Goal: Task Accomplishment & Management: Manage account settings

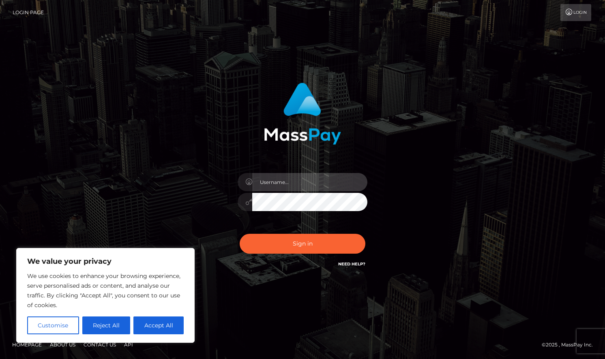
click at [298, 182] on input "text" at bounding box center [309, 182] width 115 height 18
type input "[EMAIL_ADDRESS][DOMAIN_NAME]"
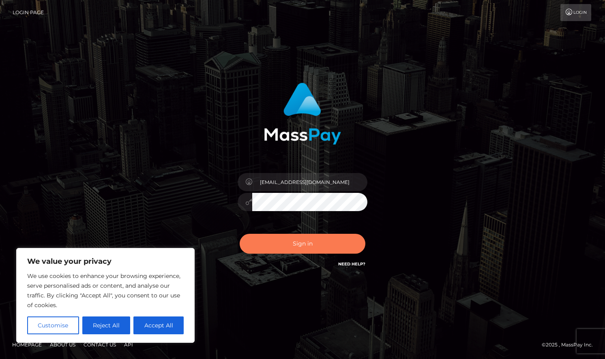
click at [284, 238] on button "Sign in" at bounding box center [303, 244] width 126 height 20
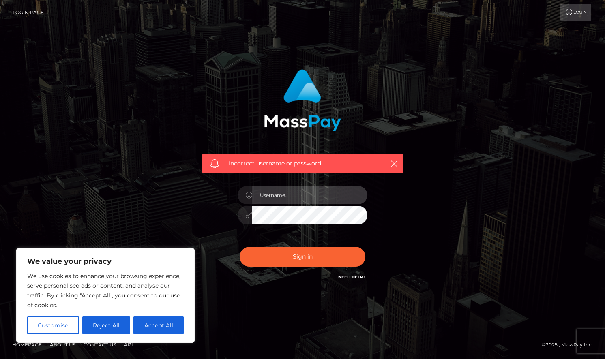
click at [315, 198] on input "text" at bounding box center [309, 195] width 115 height 18
type input "Kiylasmith1842@icloud.com"
click at [240, 247] on button "Sign in" at bounding box center [303, 257] width 126 height 20
click at [296, 197] on input "text" at bounding box center [309, 195] width 115 height 18
type input "[EMAIL_ADDRESS][DOMAIN_NAME]"
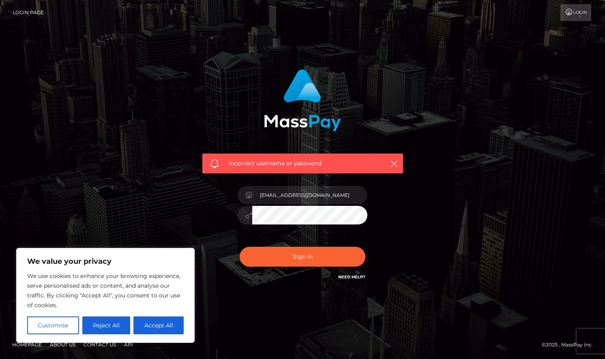
click at [240, 247] on button "Sign in" at bounding box center [303, 257] width 126 height 20
click at [325, 196] on input "text" at bounding box center [309, 195] width 115 height 18
type input "[EMAIL_ADDRESS][DOMAIN_NAME]"
click at [31, 9] on link "Login Page" at bounding box center [28, 12] width 31 height 17
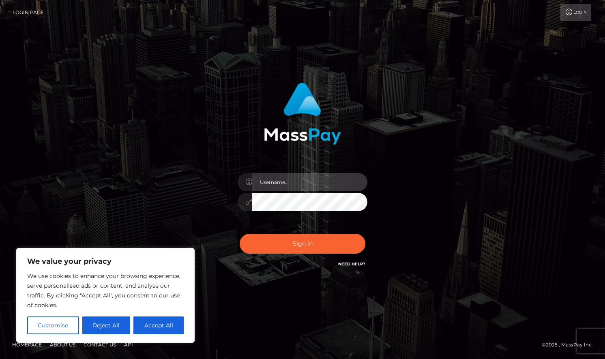
click at [334, 184] on input "text" at bounding box center [309, 182] width 115 height 18
type input "Kiylasmith1842@icloud.com"
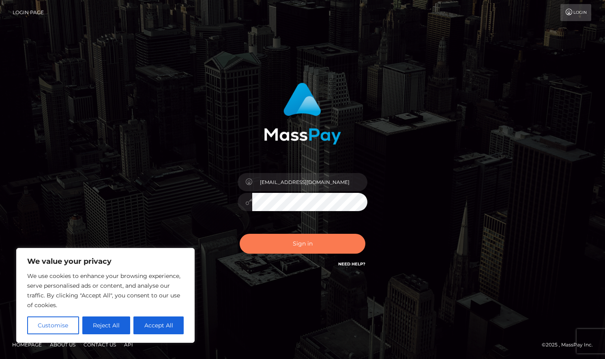
click at [303, 240] on button "Sign in" at bounding box center [303, 244] width 126 height 20
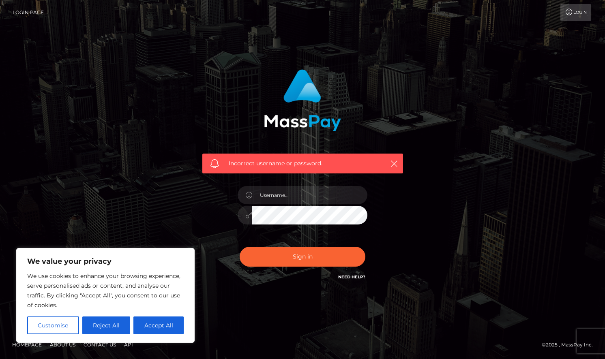
click at [352, 280] on div "Need Help?" at bounding box center [351, 278] width 27 height 10
click at [351, 279] on link "Need Help?" at bounding box center [351, 276] width 27 height 5
click at [428, 154] on div "Incorrect username or password." at bounding box center [302, 179] width 462 height 233
click at [158, 321] on button "Accept All" at bounding box center [158, 326] width 50 height 18
checkbox input "true"
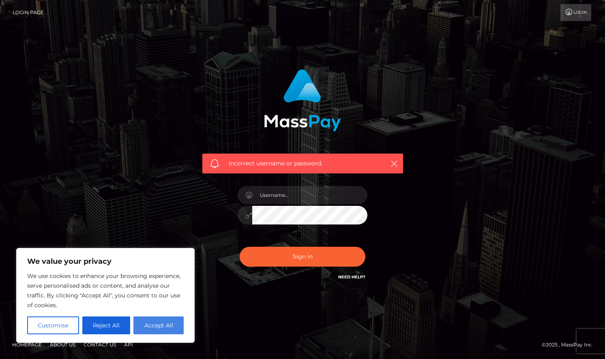
checkbox input "true"
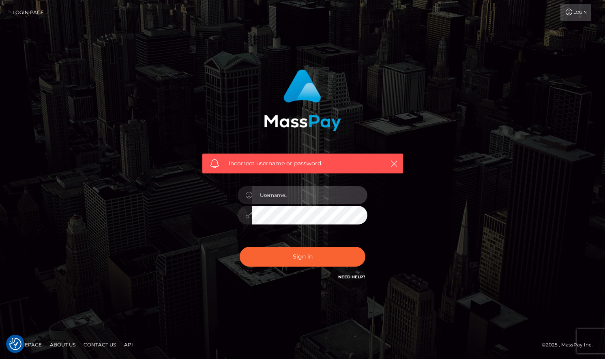
click at [262, 202] on input "text" at bounding box center [309, 195] width 115 height 18
type input "Kiylasmith1842@icloud.com"
click at [240, 247] on button "Sign in" at bounding box center [303, 257] width 126 height 20
click at [346, 277] on link "Need Help?" at bounding box center [351, 276] width 27 height 5
click at [583, 13] on link "Login" at bounding box center [575, 12] width 31 height 17
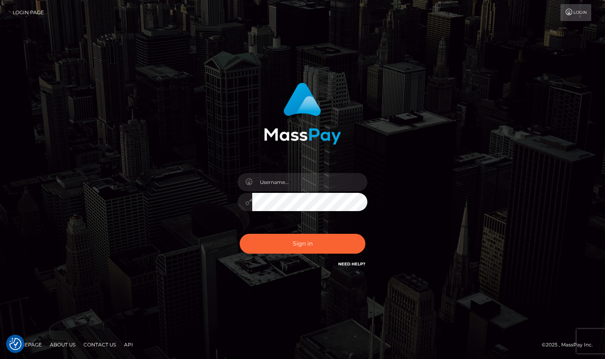
click at [360, 260] on h6 "Need Help?" at bounding box center [351, 263] width 27 height 7
click at [357, 267] on div "Need Help?" at bounding box center [351, 265] width 27 height 10
click at [350, 260] on h6 "Need Help?" at bounding box center [351, 263] width 27 height 7
click at [350, 268] on div "Need Help?" at bounding box center [351, 265] width 27 height 10
click at [346, 264] on link "Need Help?" at bounding box center [351, 264] width 27 height 5
